Goal: Task Accomplishment & Management: Complete application form

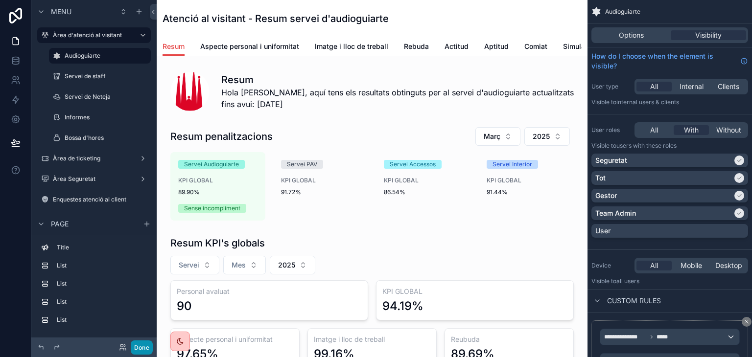
click at [145, 346] on button "Done" at bounding box center [142, 348] width 22 height 14
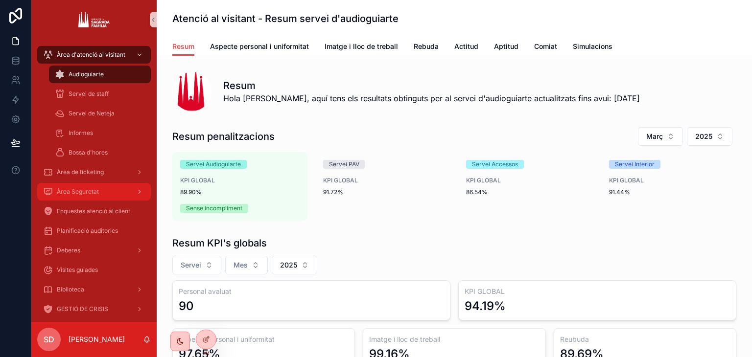
click at [91, 200] on link "Àrea Seguretat" at bounding box center [94, 192] width 114 height 18
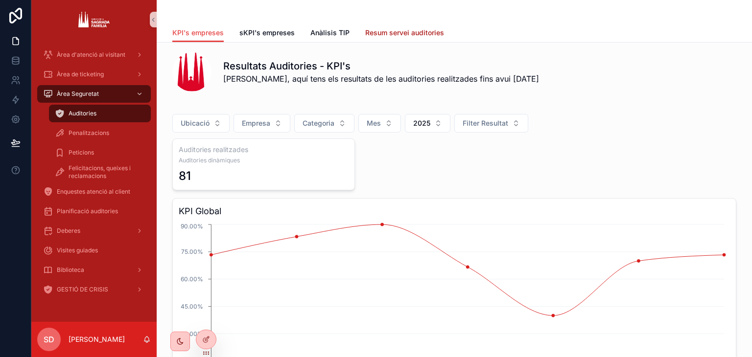
scroll to position [3, 0]
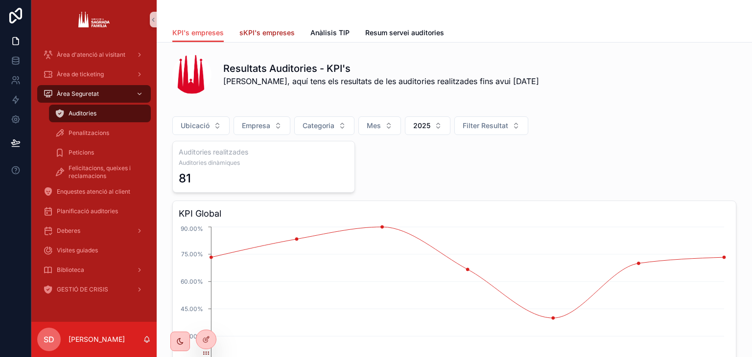
click at [253, 38] on link "sKPI's empreses" at bounding box center [266, 34] width 55 height 20
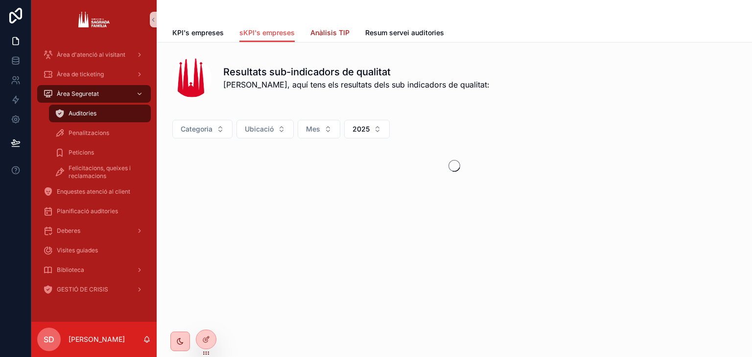
click at [335, 30] on span "Anàlisis TIP" at bounding box center [329, 33] width 39 height 10
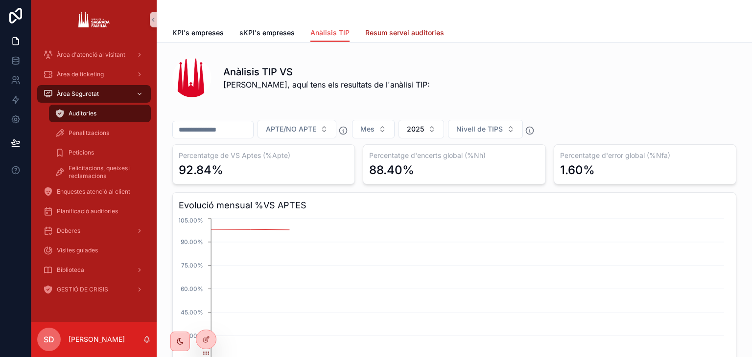
click at [410, 28] on span "Resum servei auditories" at bounding box center [404, 33] width 79 height 10
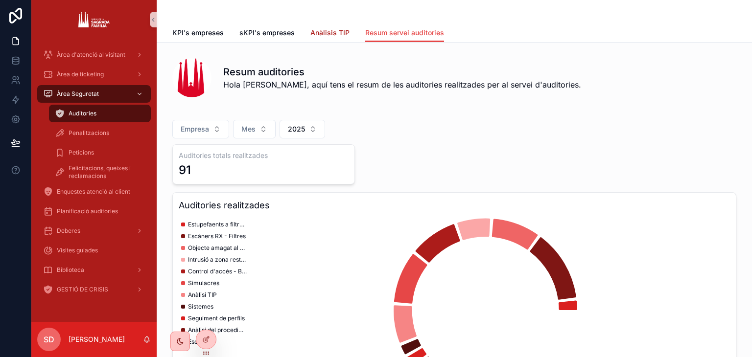
click at [312, 35] on span "Anàlisis TIP" at bounding box center [329, 33] width 39 height 10
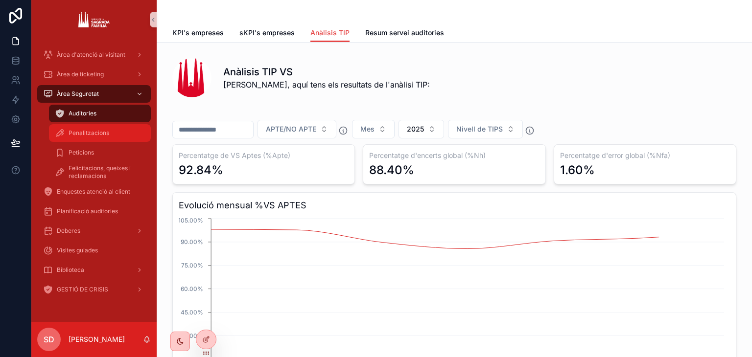
click at [87, 138] on div "Penalitzacions" at bounding box center [100, 133] width 90 height 16
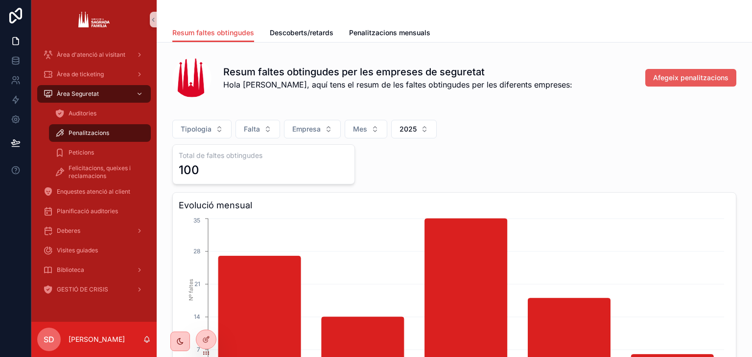
click at [689, 70] on button "Afegeix penalitzacions" at bounding box center [690, 78] width 91 height 18
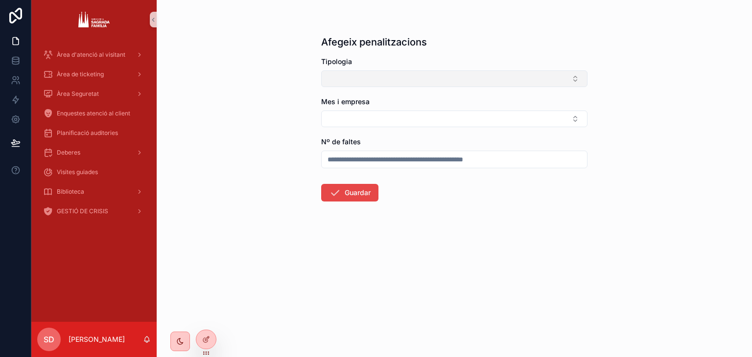
click at [397, 74] on button "Select Button" at bounding box center [454, 78] width 266 height 17
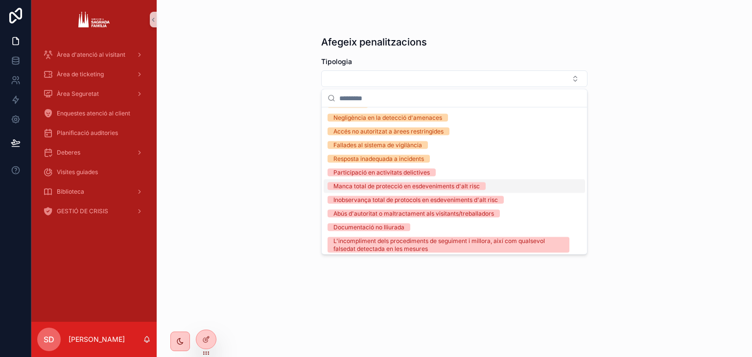
scroll to position [98, 0]
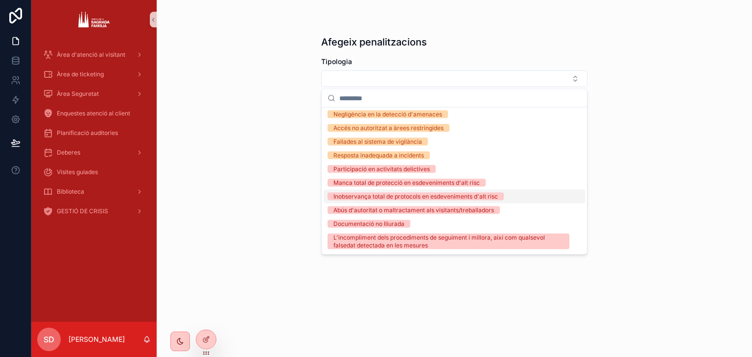
click at [419, 196] on div "Inobservança total de protocols en esdeveniments d'alt risc" at bounding box center [415, 197] width 164 height 8
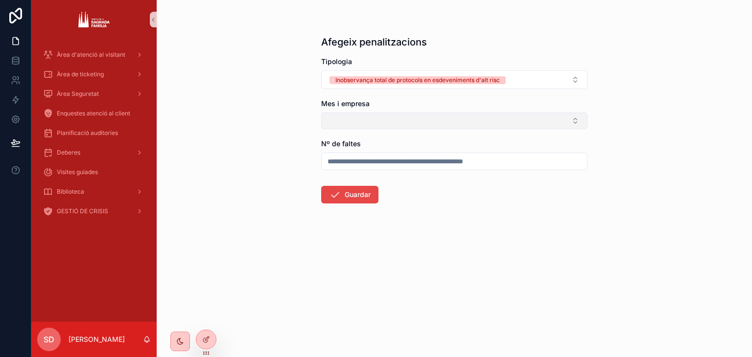
click at [386, 123] on button "Select Button" at bounding box center [454, 121] width 266 height 17
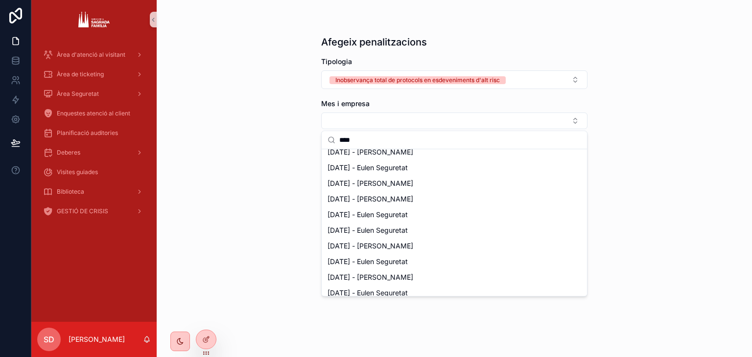
scroll to position [390, 0]
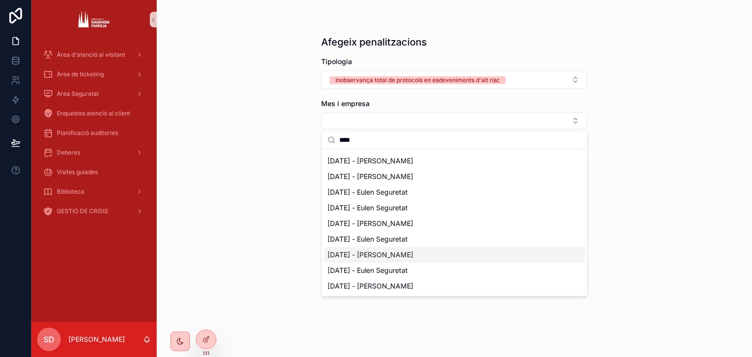
type input "****"
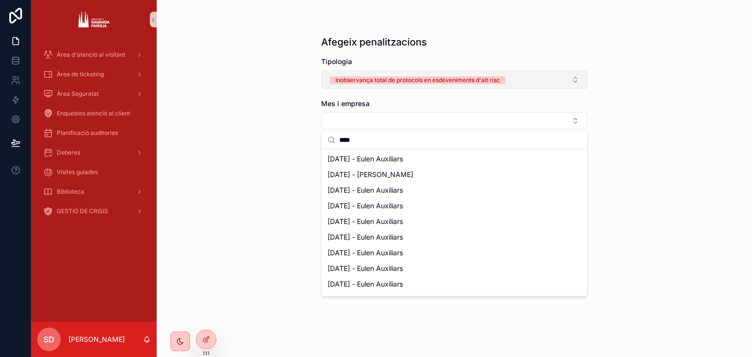
click at [544, 82] on button "Inobservança total de protocols en esdeveniments d'alt risc" at bounding box center [454, 79] width 266 height 19
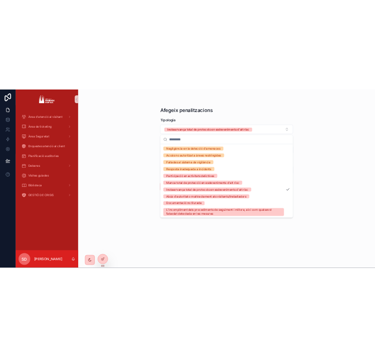
scroll to position [112, 0]
